Goal: Information Seeking & Learning: Find specific fact

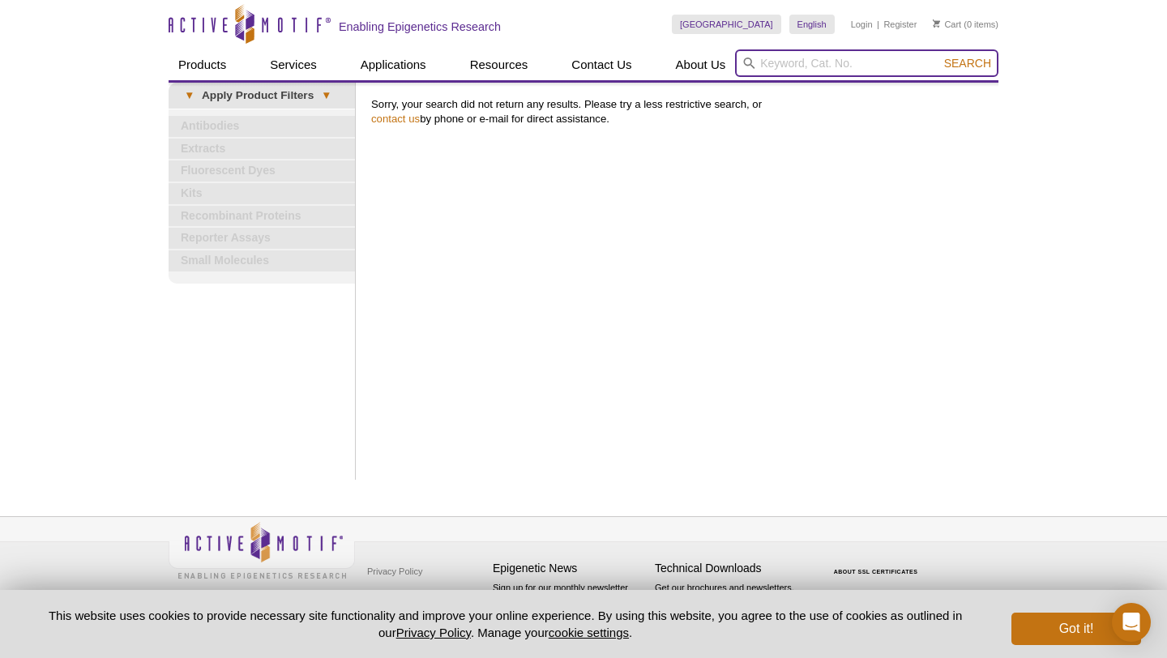
click at [820, 65] on input "search" at bounding box center [866, 63] width 263 height 28
paste input "Cat# 32022"
click at [940, 56] on button "Search" at bounding box center [968, 63] width 57 height 15
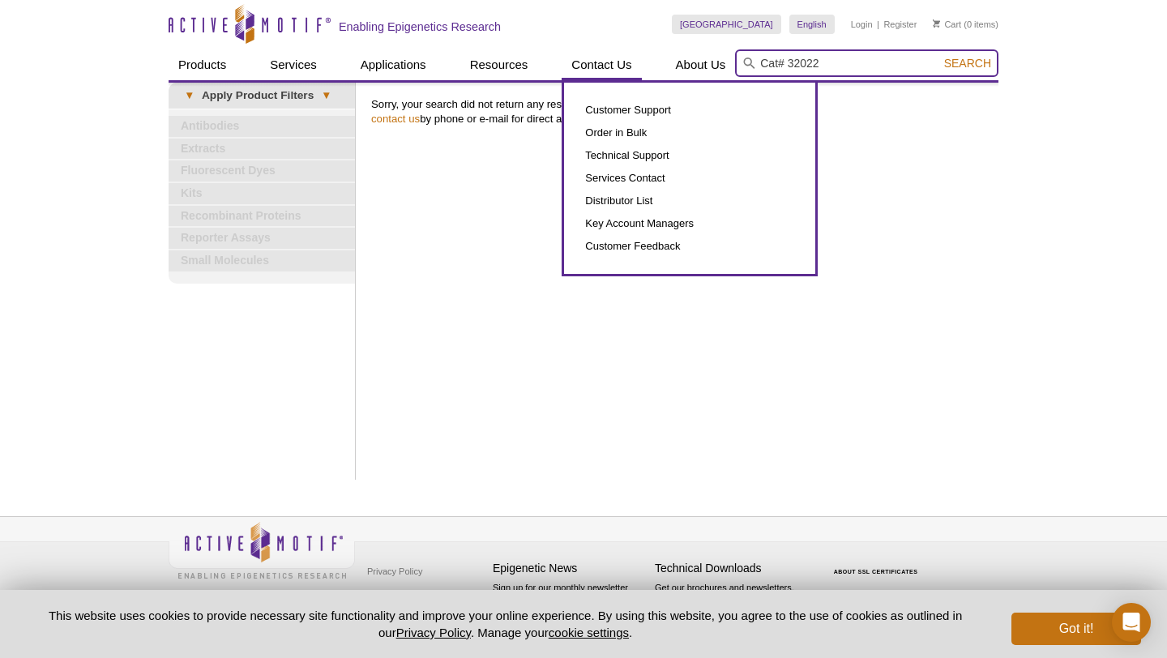
drag, startPoint x: 791, startPoint y: 62, endPoint x: 634, endPoint y: 60, distance: 157.3
click at [635, 62] on div "Products ChIP Assays ChIP Accessory Products ChIP Kits ChIP-Validated Antibodie…" at bounding box center [584, 64] width 830 height 31
type input "32022"
click at [940, 56] on button "Search" at bounding box center [968, 63] width 57 height 15
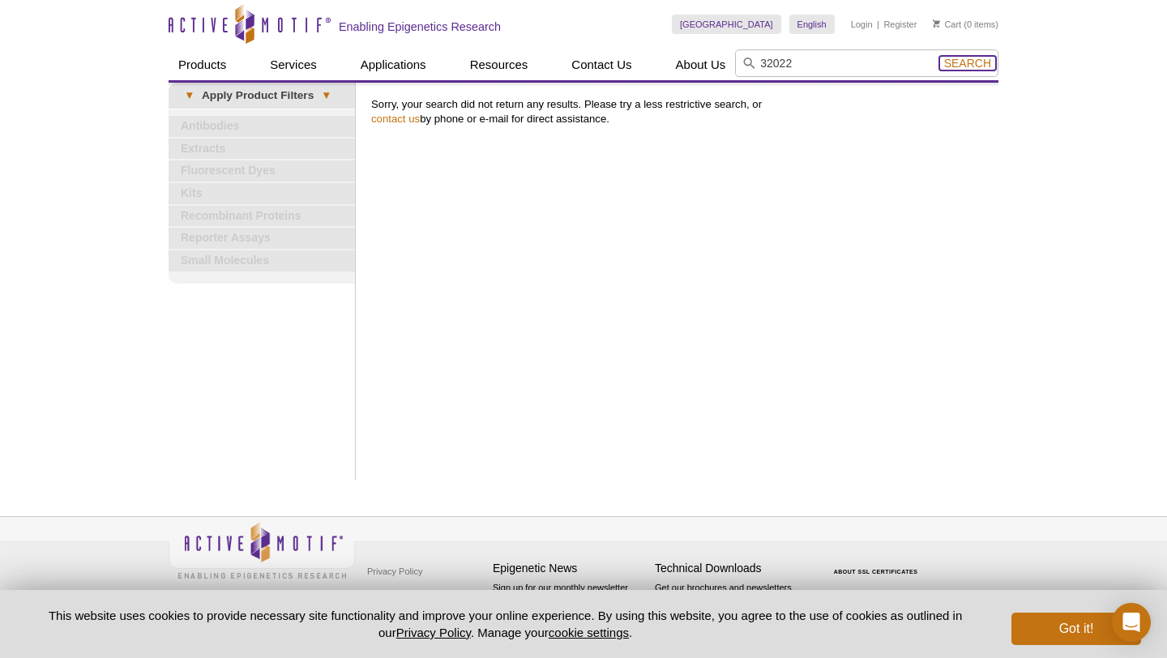
click at [968, 66] on span "Search" at bounding box center [967, 63] width 47 height 13
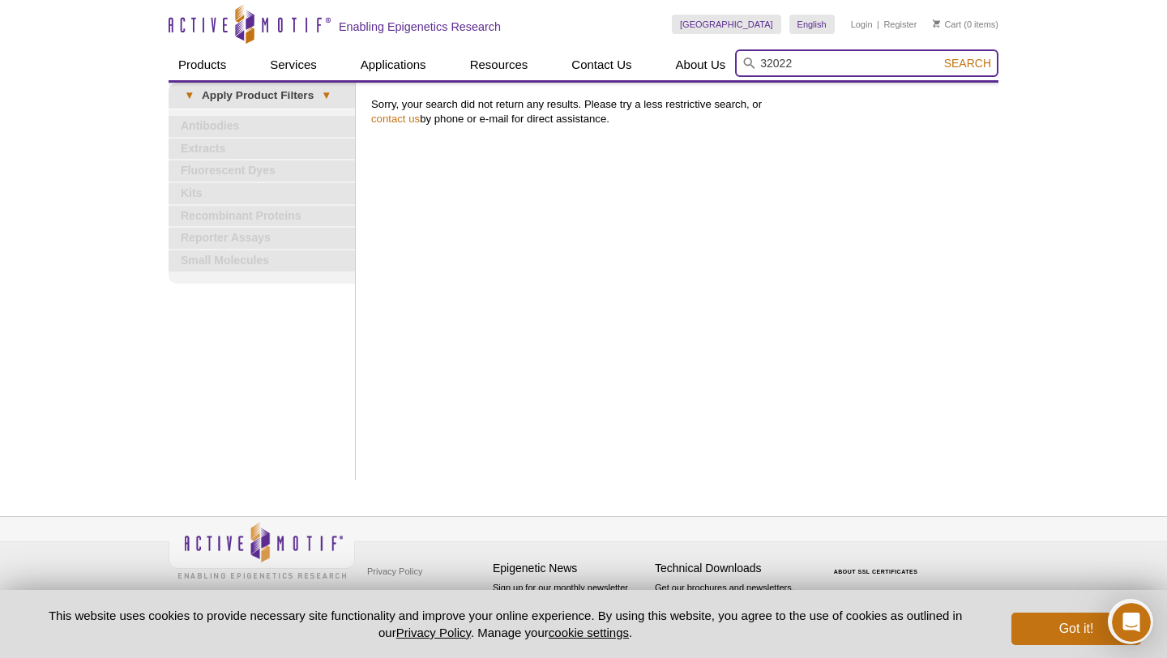
click at [919, 62] on input "32022" at bounding box center [866, 63] width 263 height 28
click at [940, 56] on button "Search" at bounding box center [968, 63] width 57 height 15
